Goal: Information Seeking & Learning: Learn about a topic

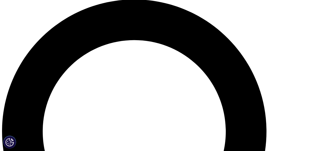
scroll to position [427, 0]
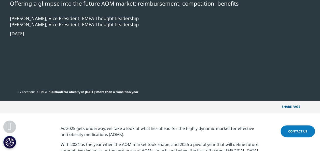
scroll to position [204, 0]
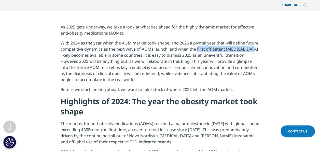
drag, startPoint x: 196, startPoint y: 49, endPoint x: 249, endPoint y: 49, distance: 53.0
click at [249, 49] on p "With 2024 as the year when the AOM market took shape, and 2026 a pivotal year t…" at bounding box center [160, 63] width 199 height 47
drag, startPoint x: 249, startPoint y: 49, endPoint x: 234, endPoint y: 49, distance: 15.3
copy p "first off patent [MEDICAL_DATA]"
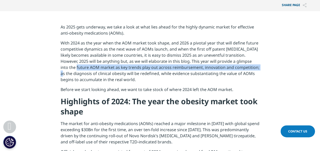
drag, startPoint x: 66, startPoint y: 69, endPoint x: 249, endPoint y: 68, distance: 182.9
click at [249, 68] on p "With 2024 as the year when the AOM market took shape, and 2026 a pivotal year t…" at bounding box center [160, 63] width 199 height 47
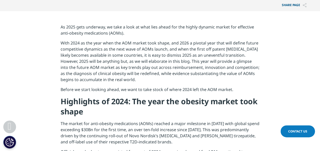
click at [186, 79] on p "With 2024 as the year when the AOM market took shape, and 2026 a pivotal year t…" at bounding box center [160, 63] width 199 height 47
